Goal: Task Accomplishment & Management: Use online tool/utility

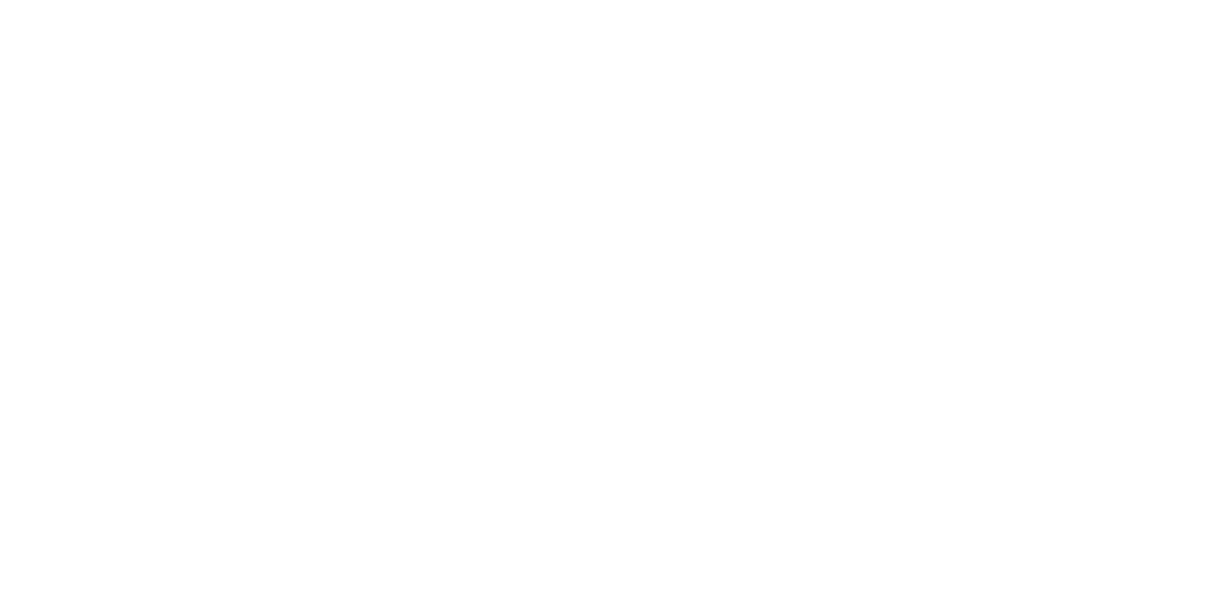
drag, startPoint x: 811, startPoint y: 51, endPoint x: 806, endPoint y: 38, distance: 14.0
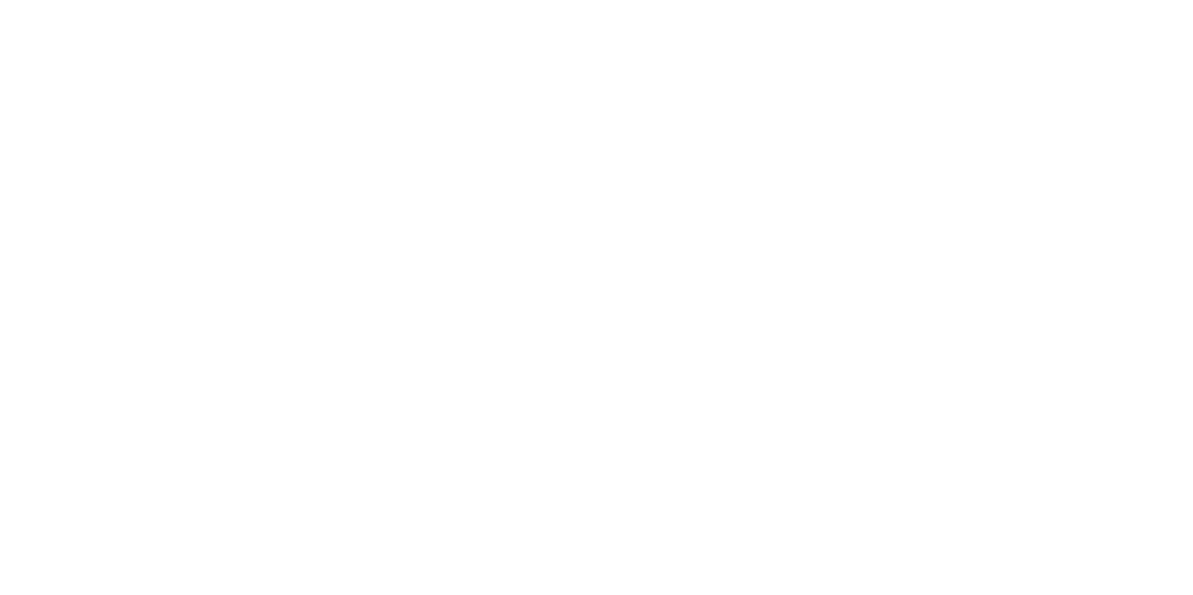
scroll to position [1007, 0]
